Goal: Task Accomplishment & Management: Manage account settings

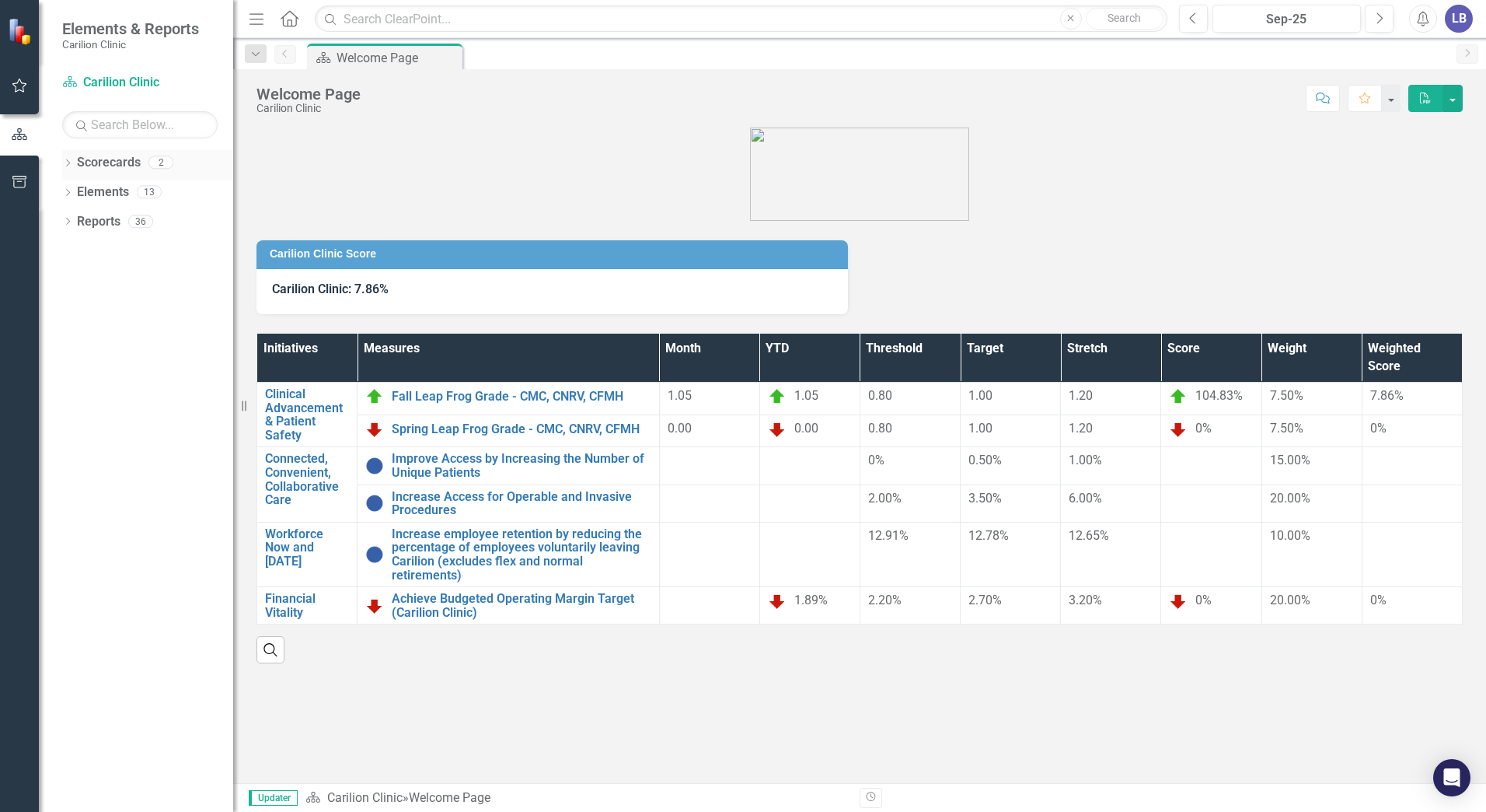
click at [68, 161] on icon "Dropdown" at bounding box center [67, 164] width 11 height 8
click at [75, 189] on icon at bounding box center [76, 191] width 4 height 7
click at [118, 215] on link "Department of OB/GYN" at bounding box center [167, 222] width 132 height 18
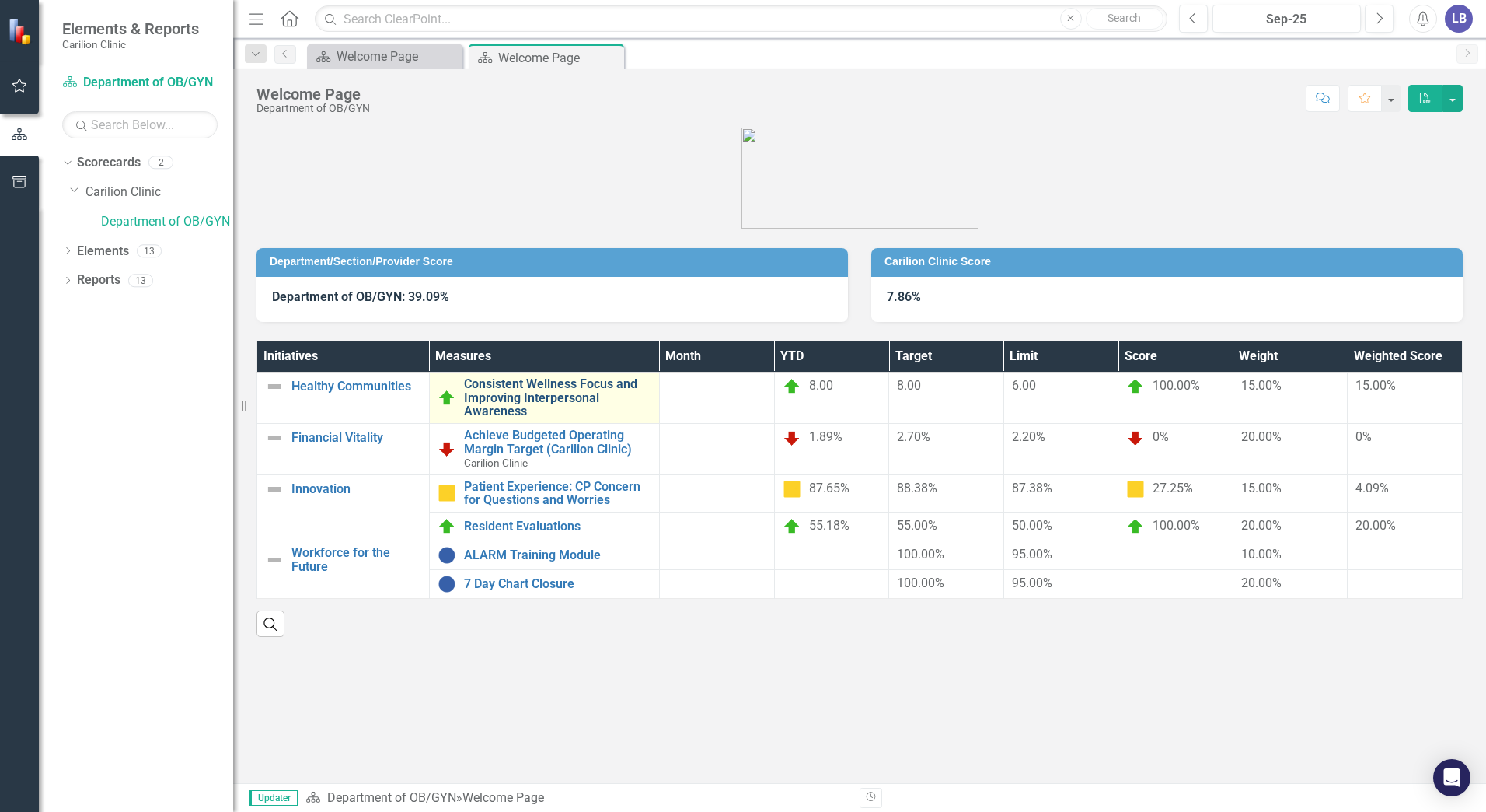
click at [539, 397] on link "Consistent Wellness Focus and Improving Interpersonal Awareness" at bounding box center [558, 397] width 188 height 41
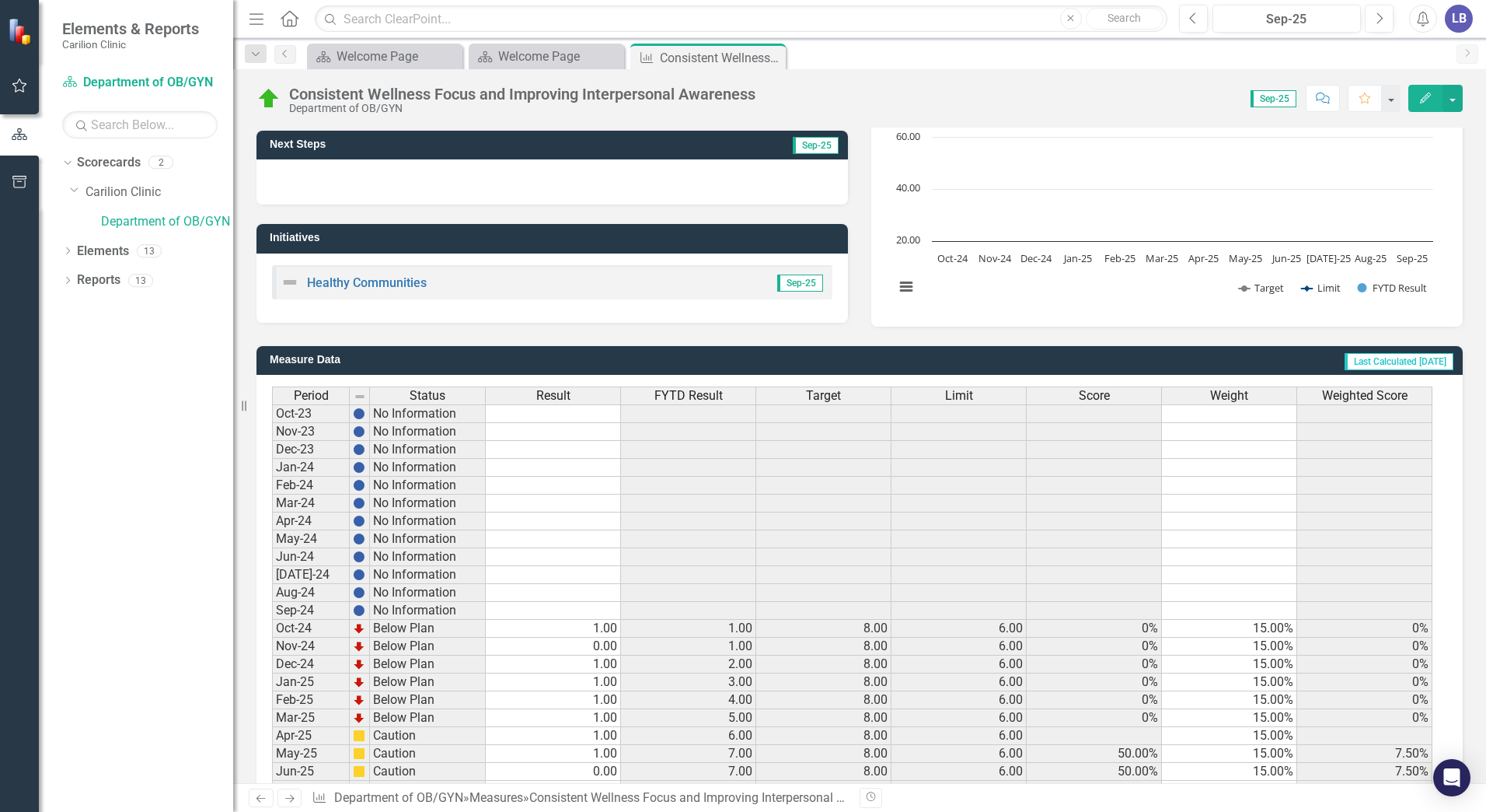
scroll to position [274, 0]
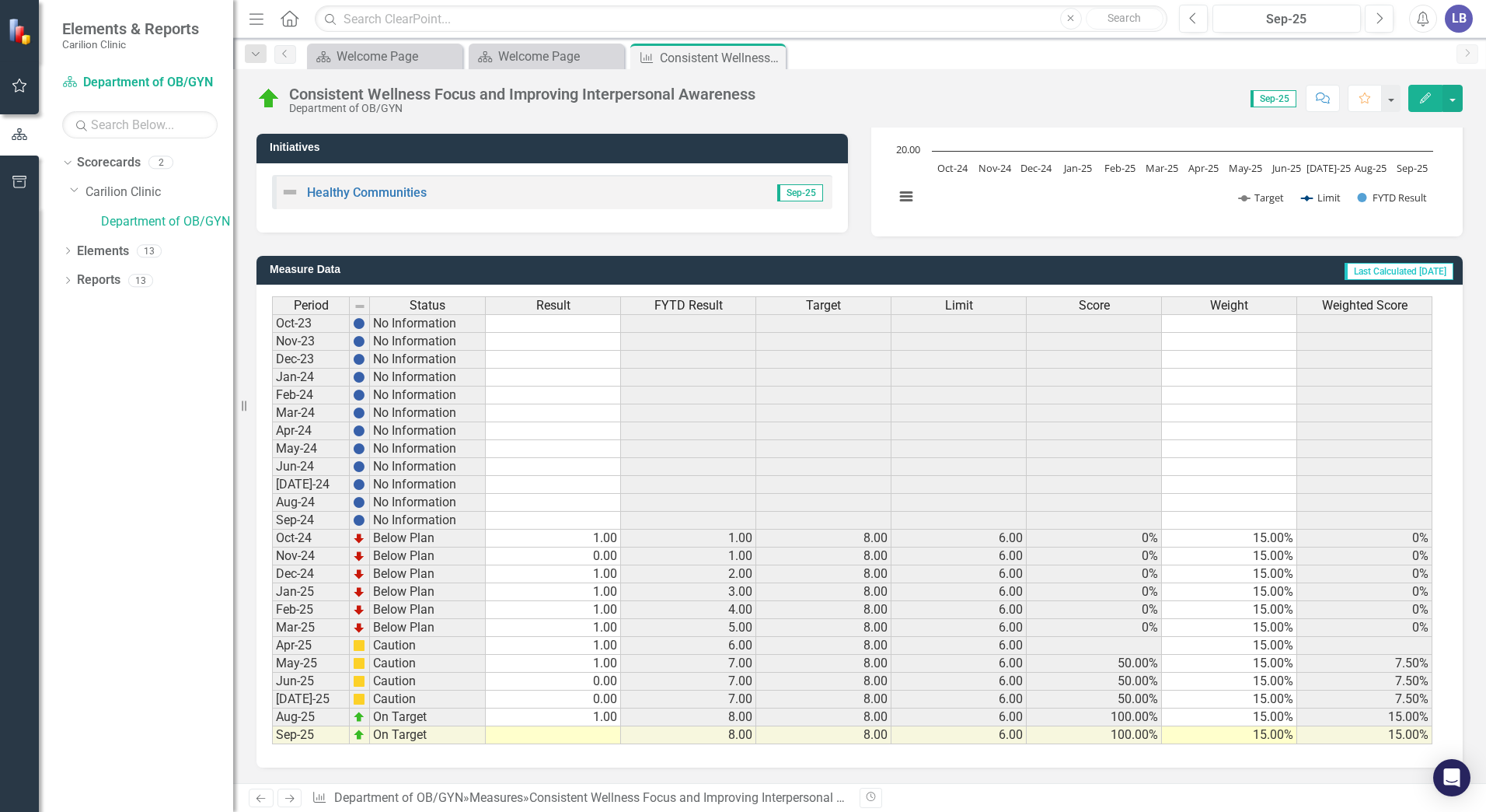
click at [600, 738] on td at bounding box center [553, 735] width 135 height 18
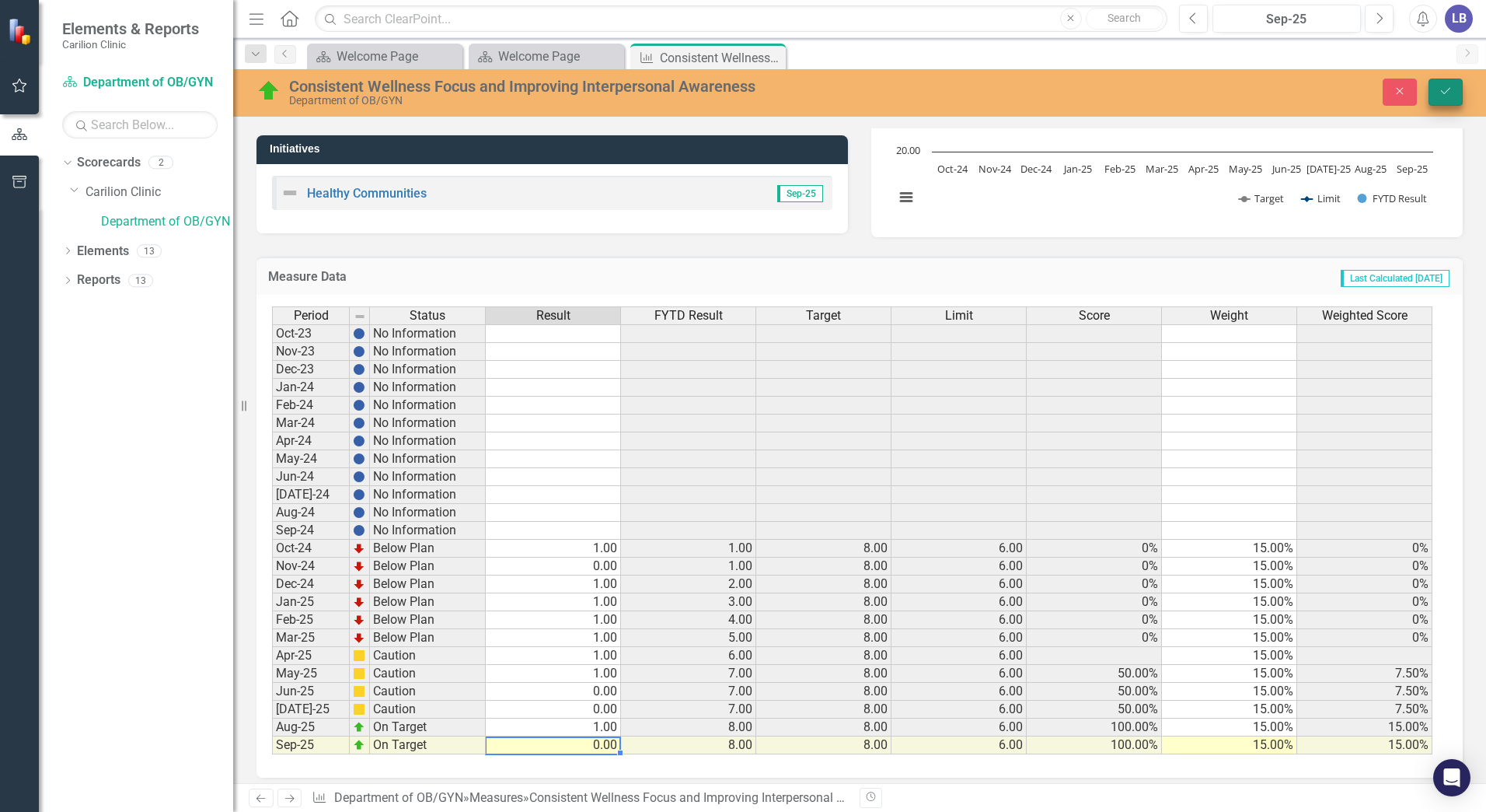
type textarea "0"
click at [1446, 93] on icon "Save" at bounding box center [1446, 91] width 14 height 11
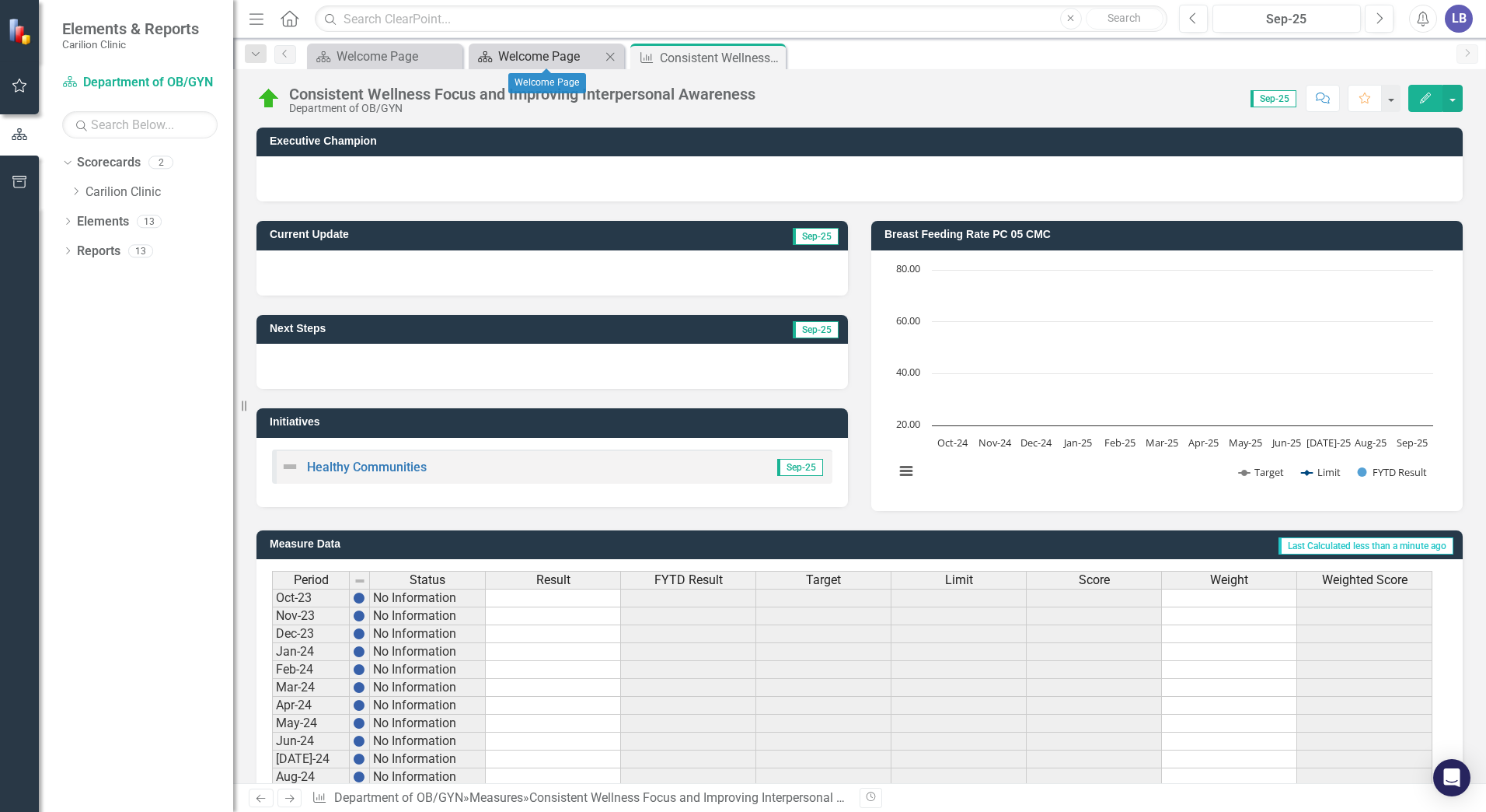
click at [525, 56] on div "Welcome Page" at bounding box center [549, 56] width 102 height 20
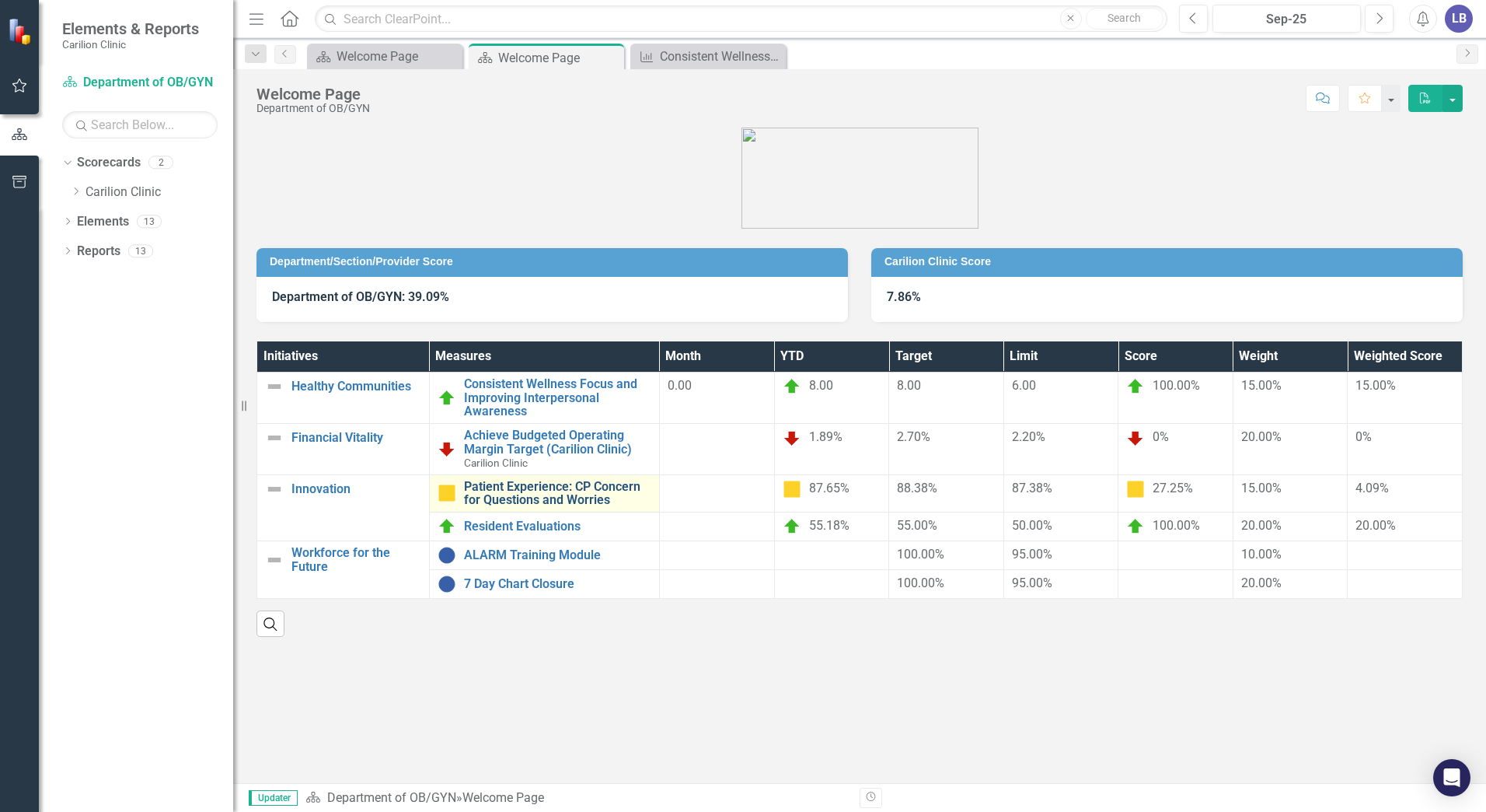
click at [535, 491] on link "Patient Experience: CP Concern for Questions and Worries" at bounding box center [558, 493] width 188 height 27
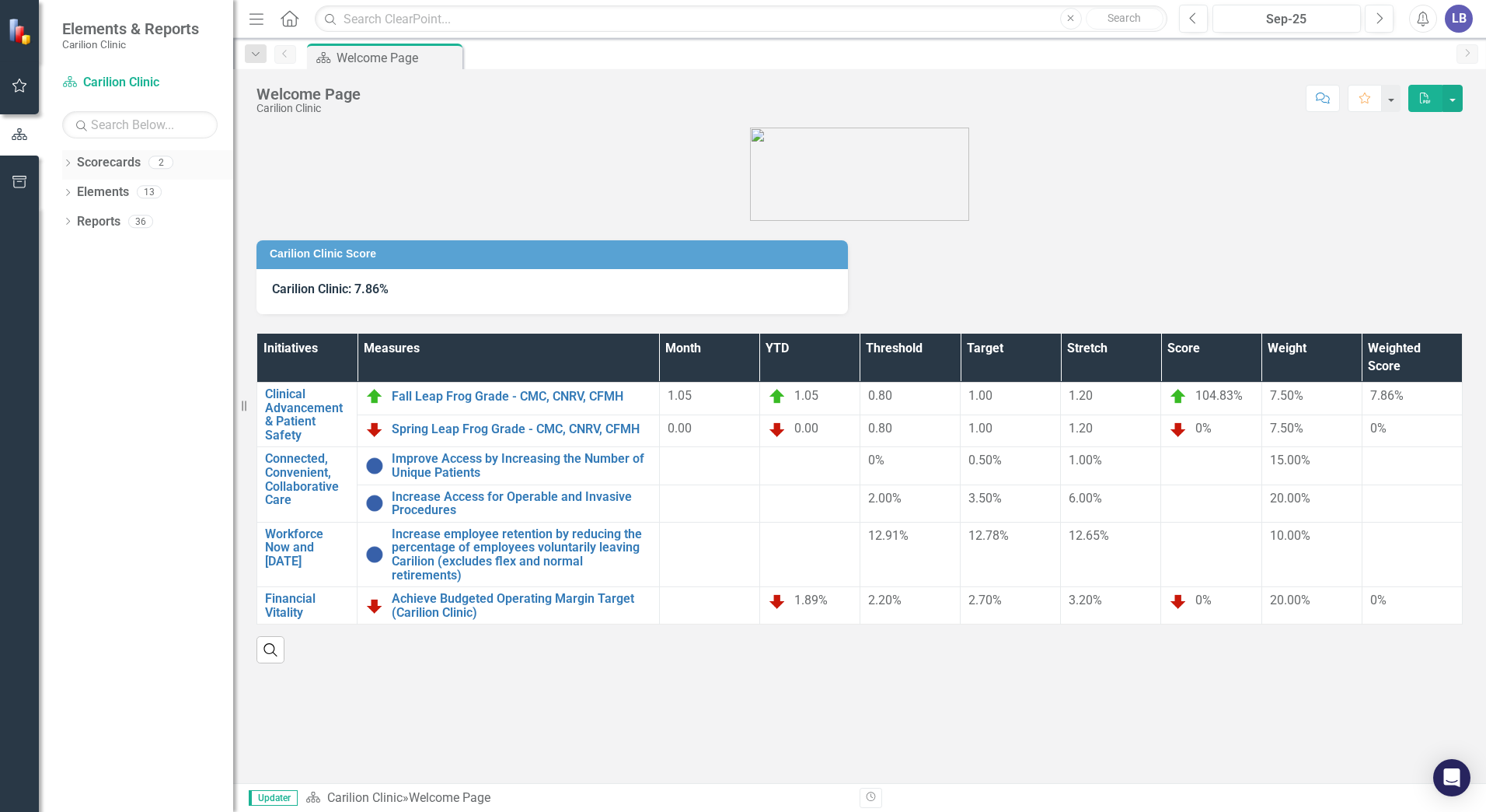
click at [68, 164] on icon "Dropdown" at bounding box center [67, 164] width 11 height 8
click at [75, 191] on icon "Dropdown" at bounding box center [76, 191] width 12 height 9
click at [112, 219] on link "Department of OB/GYN" at bounding box center [167, 222] width 132 height 18
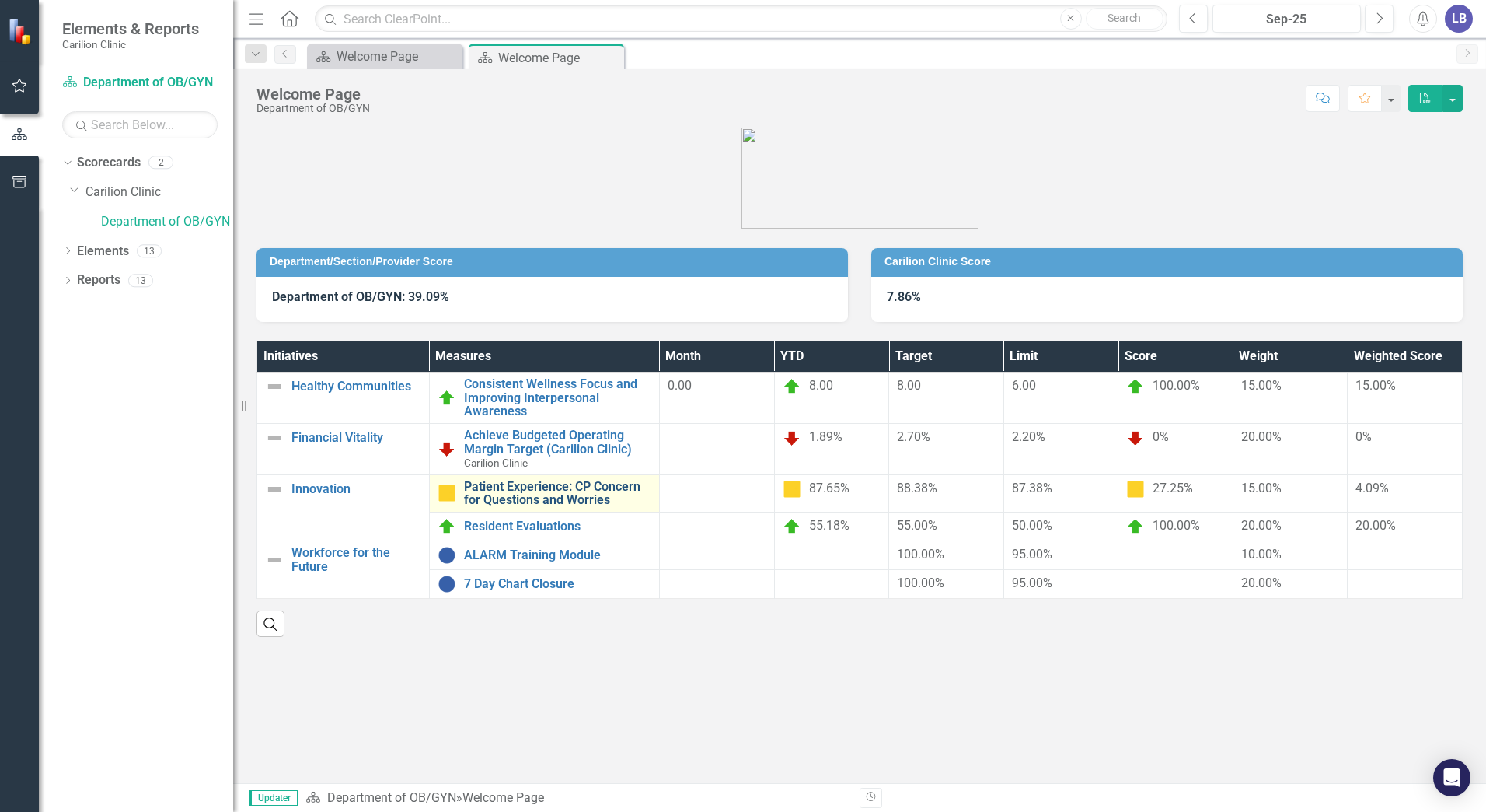
click at [602, 487] on link "Patient Experience: CP Concern for Questions and Worries" at bounding box center [558, 493] width 188 height 27
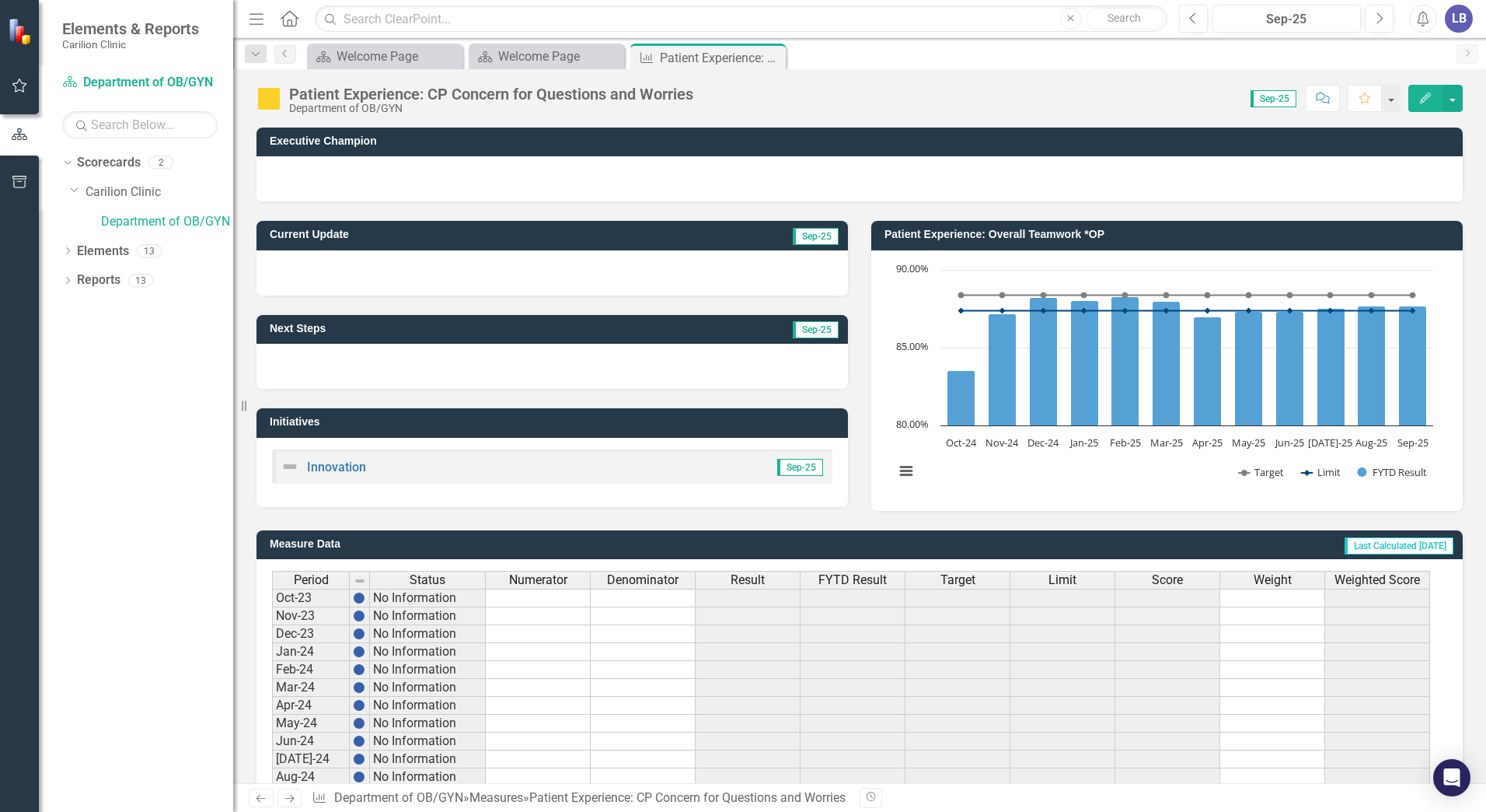
click at [1209, 621] on td at bounding box center [1168, 616] width 105 height 18
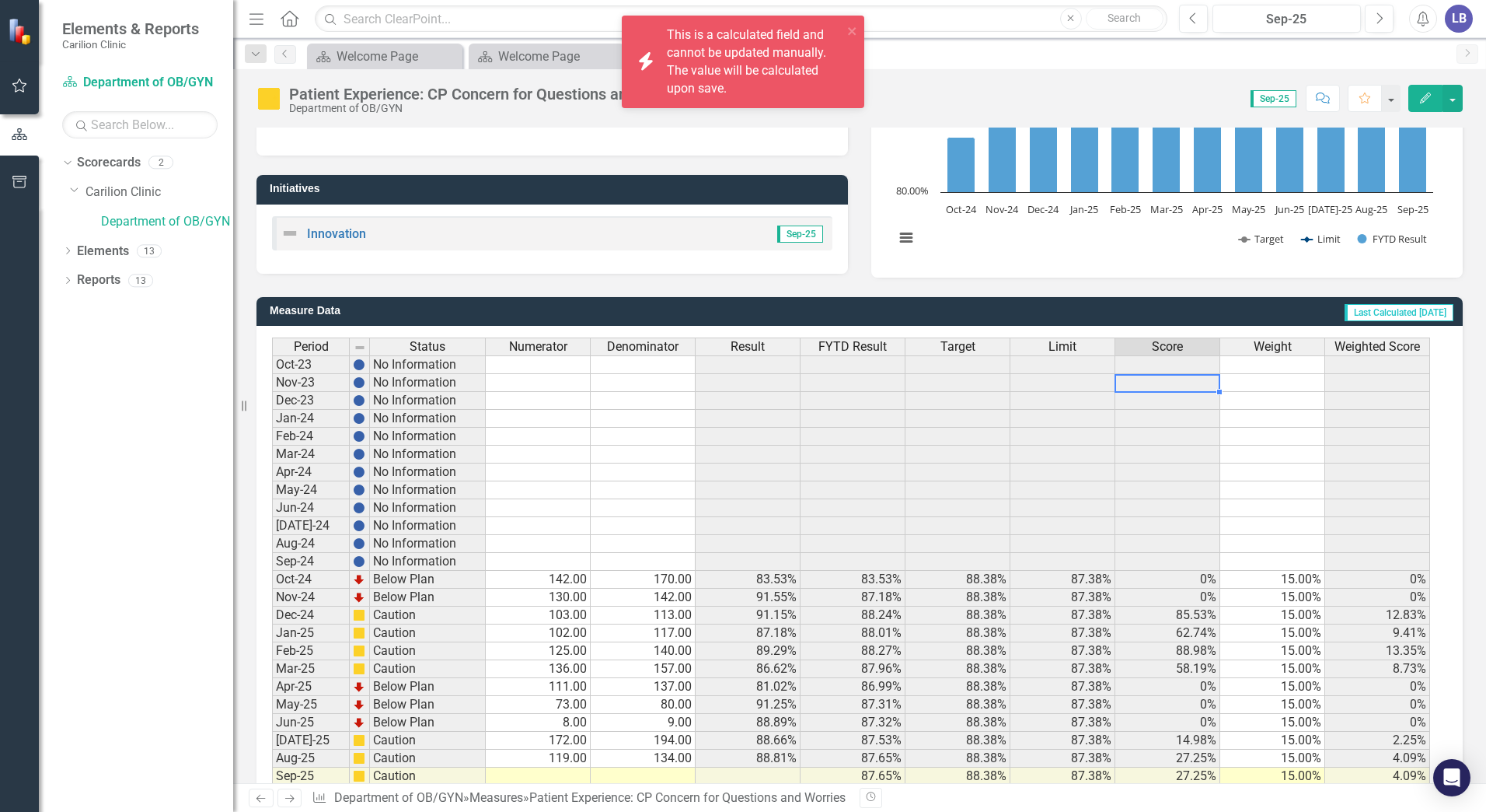
scroll to position [274, 0]
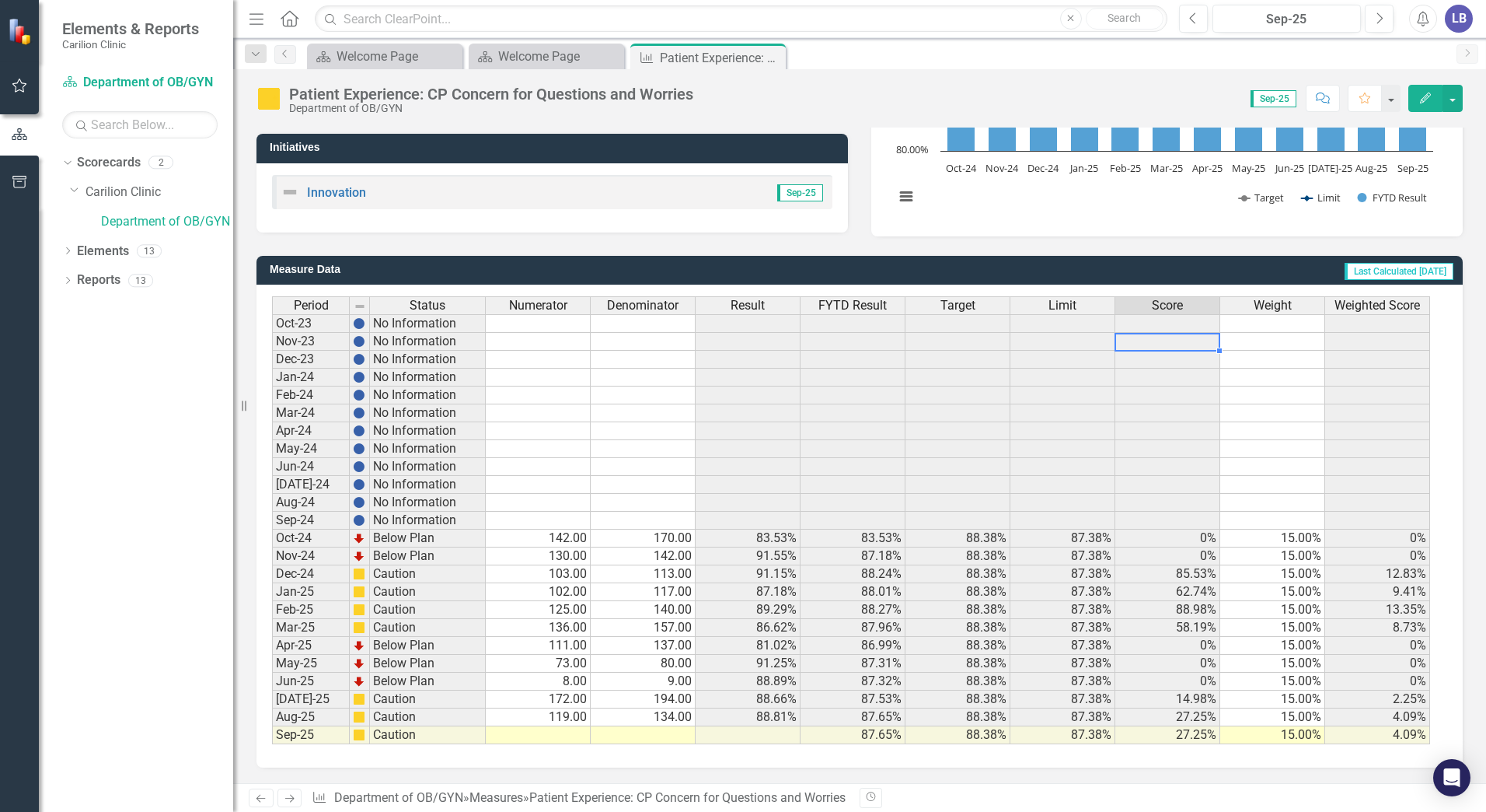
click at [562, 735] on td at bounding box center [538, 735] width 105 height 18
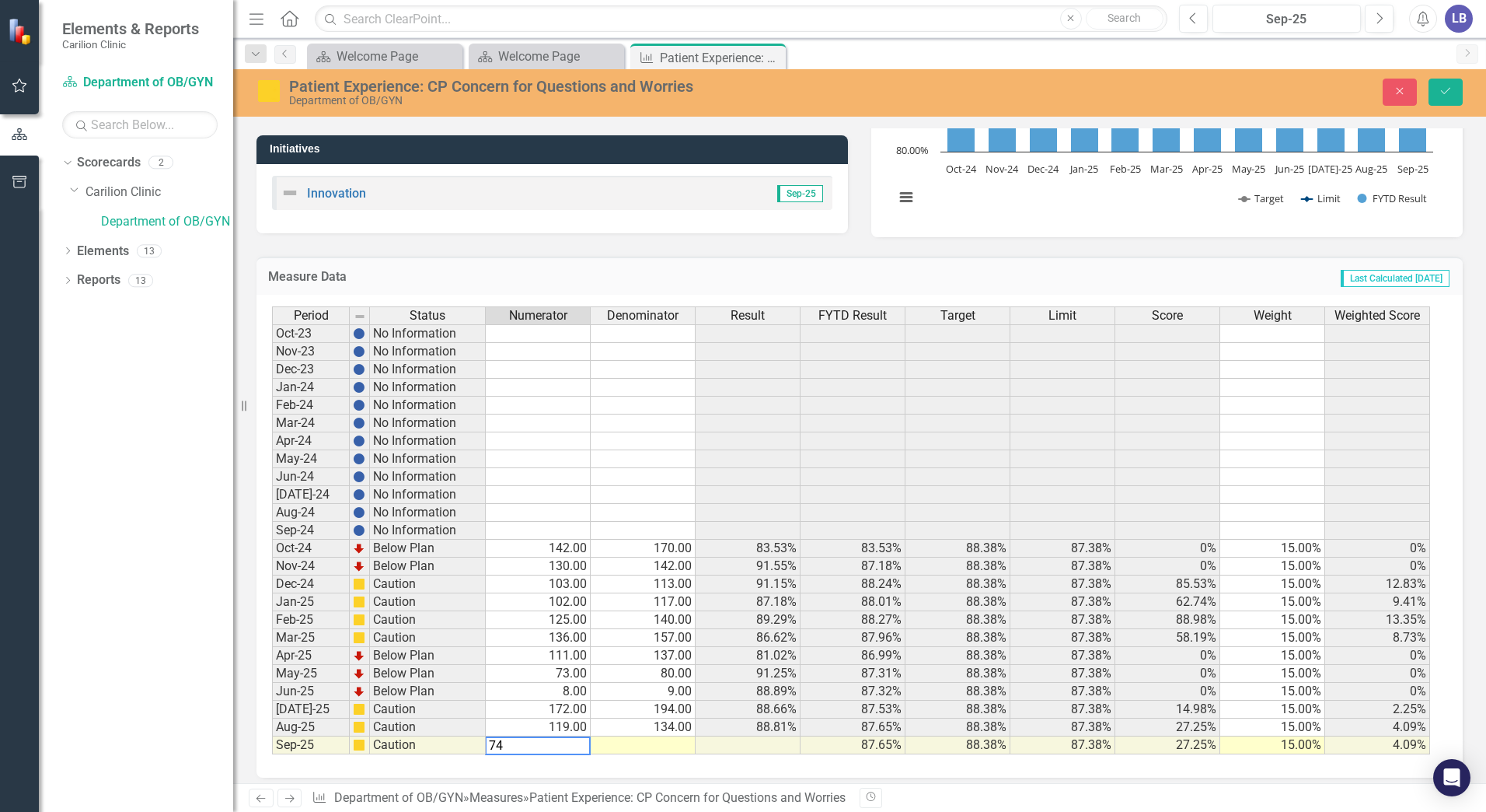
type textarea "74"
click at [623, 746] on td at bounding box center [643, 745] width 105 height 18
type textarea "84"
click at [1446, 89] on icon "Save" at bounding box center [1446, 91] width 14 height 11
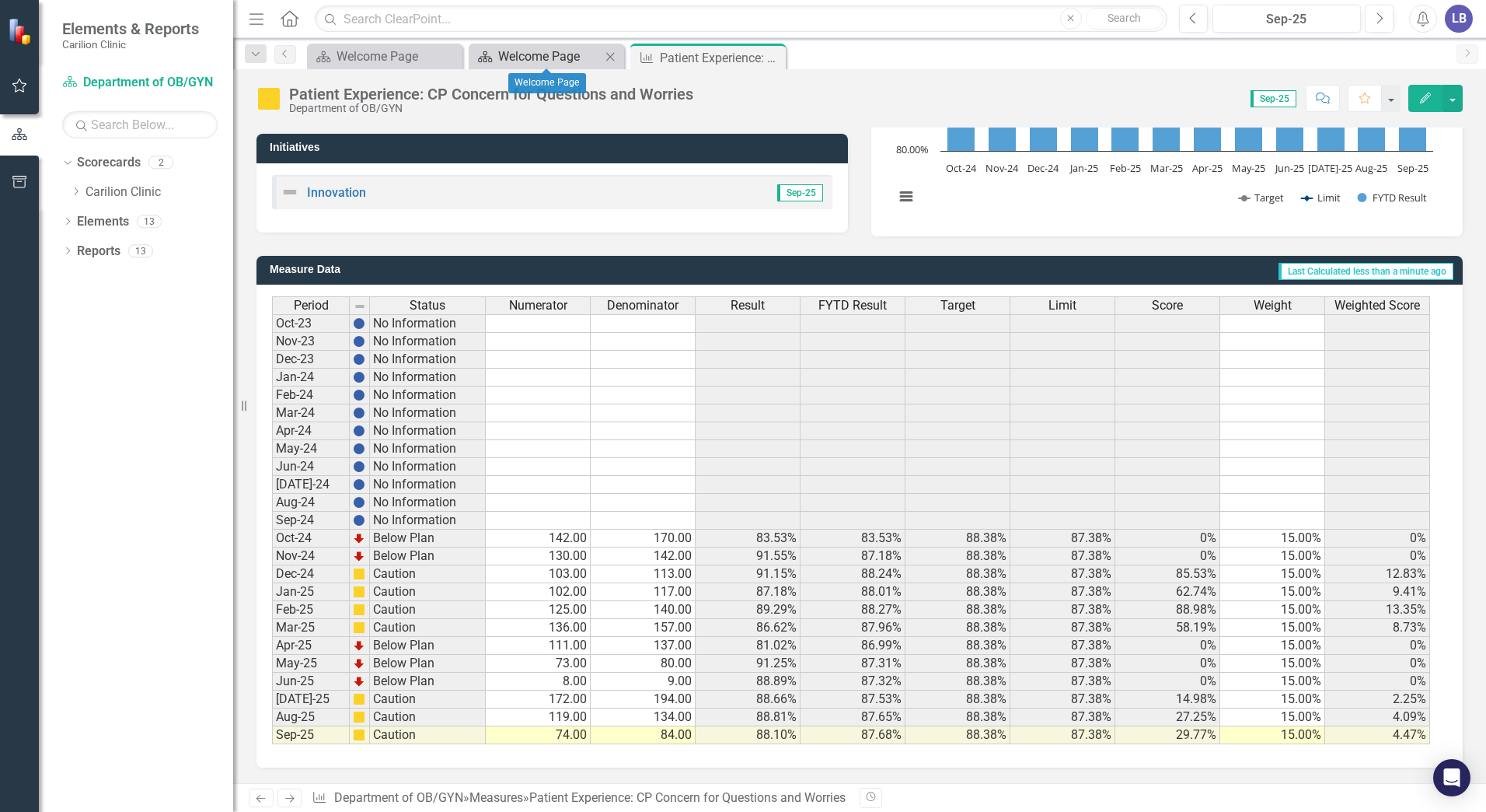
click at [535, 54] on div "Welcome Page" at bounding box center [549, 56] width 102 height 20
